Goal: Check status: Check status

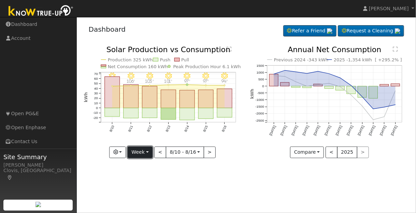
click at [147, 151] on button "Week" at bounding box center [140, 153] width 25 height 12
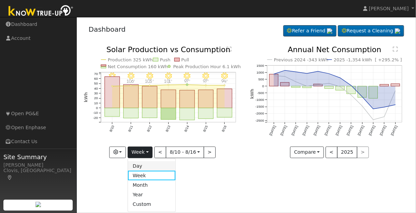
click at [140, 166] on link "Day" at bounding box center [151, 166] width 47 height 10
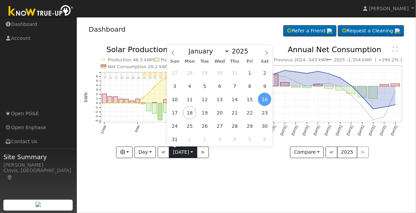
click at [192, 151] on input "[DATE]" at bounding box center [182, 152] width 27 height 11
click at [175, 115] on span "17" at bounding box center [174, 112] width 13 height 13
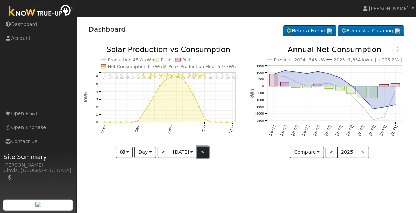
click at [204, 153] on button ">" at bounding box center [203, 153] width 12 height 12
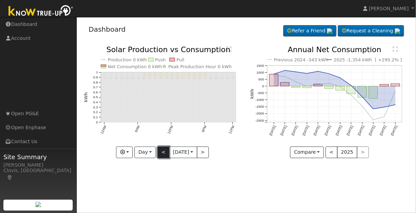
click at [160, 152] on button "<" at bounding box center [164, 153] width 12 height 12
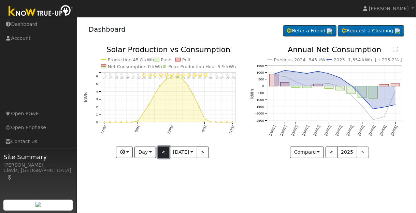
click at [160, 152] on button "<" at bounding box center [164, 153] width 12 height 12
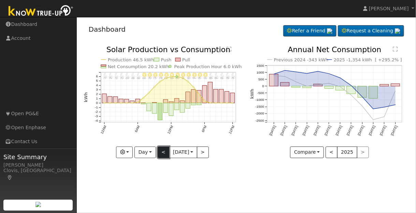
click at [160, 152] on button "<" at bounding box center [164, 153] width 12 height 12
click at [163, 152] on button "<" at bounding box center [164, 153] width 12 height 12
click at [161, 152] on button "<" at bounding box center [164, 153] width 12 height 12
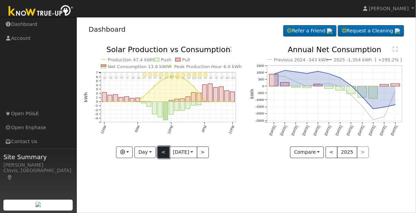
click at [160, 152] on button "<" at bounding box center [164, 153] width 12 height 12
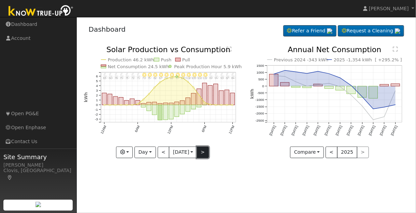
click at [203, 153] on button ">" at bounding box center [203, 153] width 12 height 12
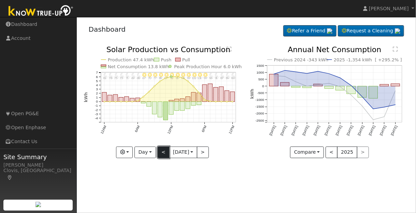
click at [161, 151] on button "<" at bounding box center [164, 153] width 12 height 12
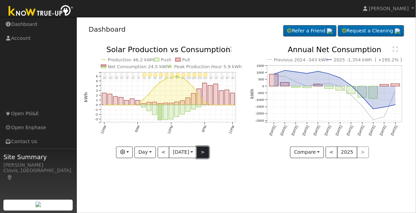
click at [204, 152] on button ">" at bounding box center [203, 153] width 12 height 12
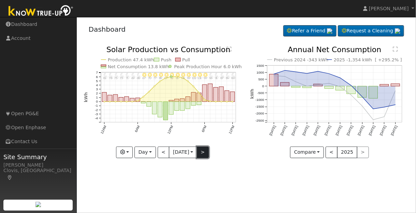
click at [204, 152] on button ">" at bounding box center [203, 153] width 12 height 12
click at [0, 0] on div at bounding box center [0, 0] width 0 height 0
click at [204, 152] on button ">" at bounding box center [203, 153] width 12 height 12
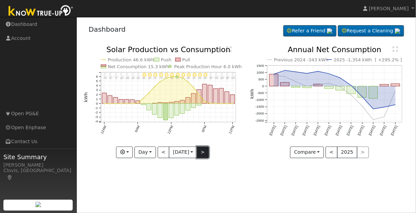
click at [203, 152] on button ">" at bounding box center [203, 153] width 12 height 12
click at [201, 152] on button ">" at bounding box center [203, 153] width 12 height 12
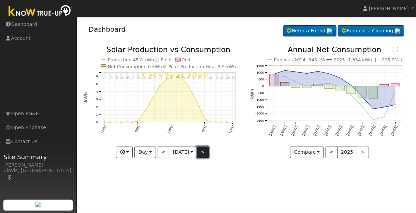
click at [201, 152] on button ">" at bounding box center [203, 153] width 12 height 12
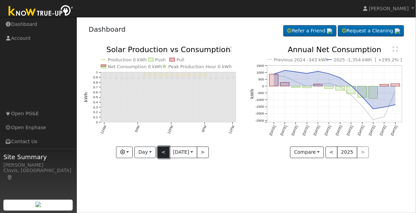
click at [161, 151] on button "<" at bounding box center [164, 153] width 12 height 12
type input "[DATE]"
